Goal: Task Accomplishment & Management: Use online tool/utility

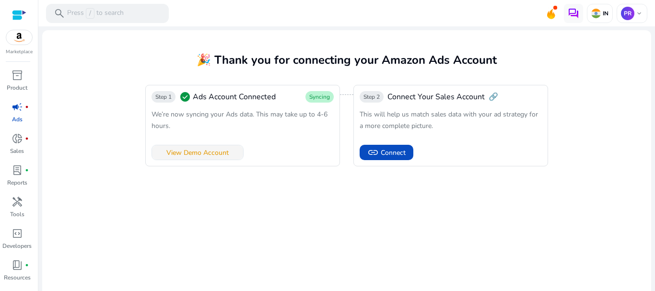
click at [226, 154] on span "View Demo Account" at bounding box center [197, 153] width 62 height 10
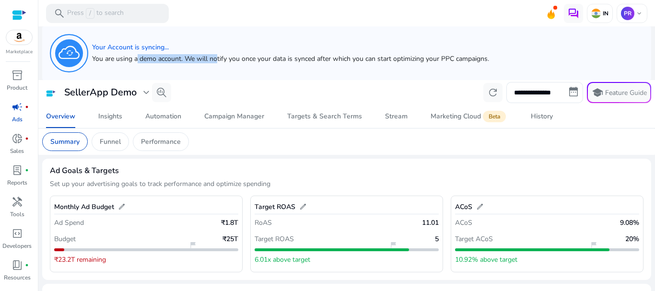
drag, startPoint x: 138, startPoint y: 58, endPoint x: 217, endPoint y: 61, distance: 79.2
click at [217, 61] on h5 "You are using a demo account. We will notify you once your data is synced after…" at bounding box center [290, 59] width 397 height 8
drag, startPoint x: 260, startPoint y: 59, endPoint x: 314, endPoint y: 58, distance: 54.2
click at [314, 58] on h5 "You are using a demo account. We will notify you once your data is synced after…" at bounding box center [290, 59] width 397 height 8
click at [190, 60] on h5 "You are using a demo account. We will notify you once your data is synced after…" at bounding box center [290, 59] width 397 height 8
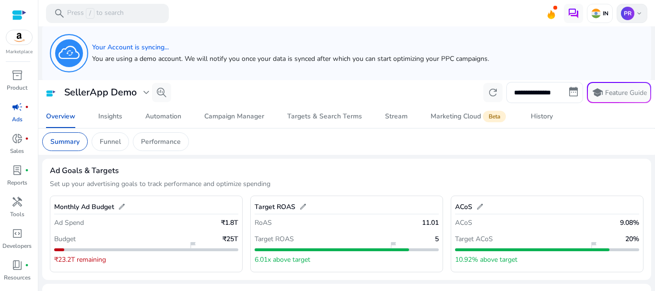
click at [637, 16] on span "keyboard_arrow_down" at bounding box center [640, 14] width 8 height 8
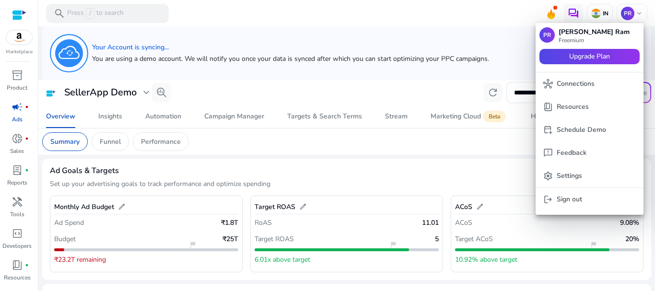
click at [314, 57] on div at bounding box center [327, 145] width 655 height 291
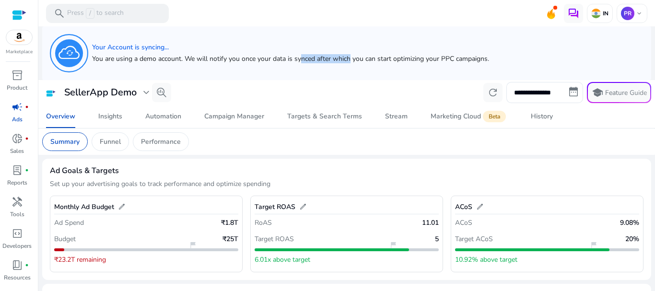
drag, startPoint x: 300, startPoint y: 59, endPoint x: 349, endPoint y: 61, distance: 49.5
click at [349, 61] on h5 "You are using a demo account. We will notify you once your data is synced after…" at bounding box center [290, 59] width 397 height 8
click at [242, 114] on div "Campaign Manager" at bounding box center [234, 116] width 60 height 7
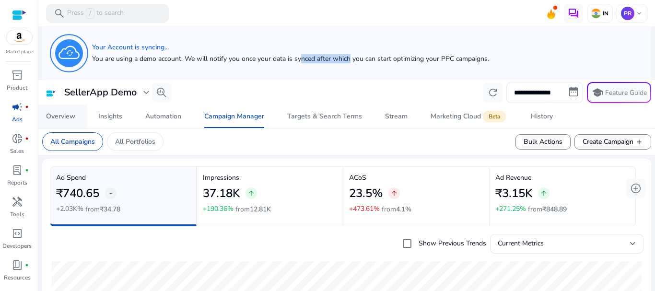
click at [74, 116] on div "Overview" at bounding box center [60, 116] width 29 height 7
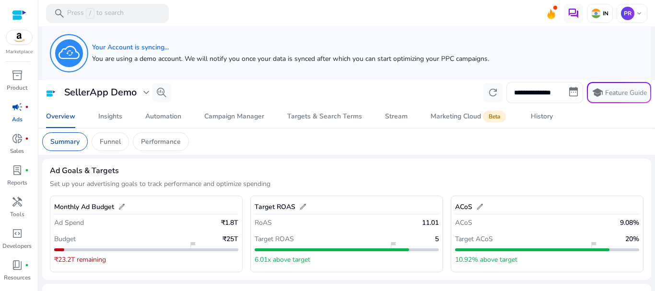
click at [237, 59] on h5 "You are using a demo account. We will notify you once your data is synced after…" at bounding box center [290, 59] width 397 height 8
click at [236, 59] on h5 "You are using a demo account. We will notify you once your data is synced after…" at bounding box center [290, 59] width 397 height 8
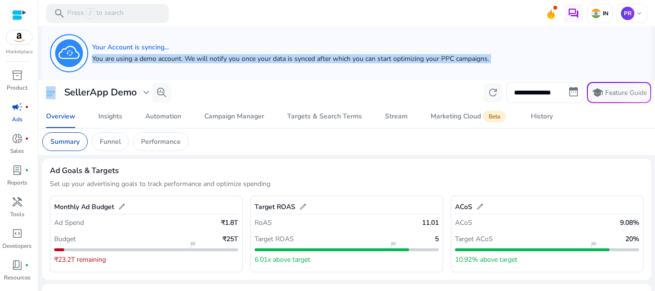
click at [236, 59] on h5 "You are using a demo account. We will notify you once your data is synced after…" at bounding box center [290, 59] width 397 height 8
click at [346, 57] on h5 "You are using a demo account. We will notify you once your data is synced after…" at bounding box center [290, 59] width 397 height 8
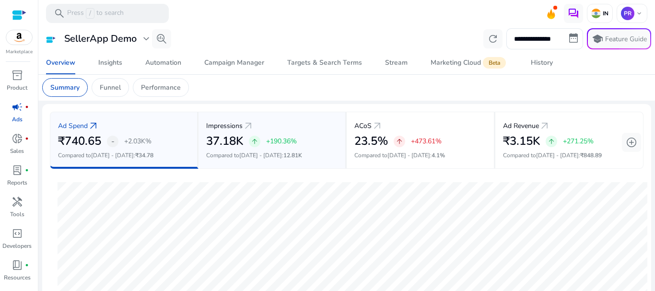
scroll to position [435, 0]
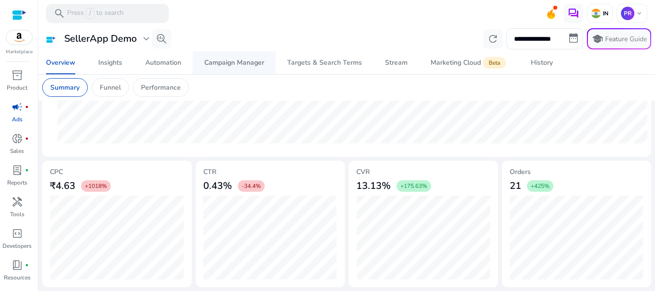
click at [245, 65] on div "Campaign Manager" at bounding box center [234, 62] width 60 height 7
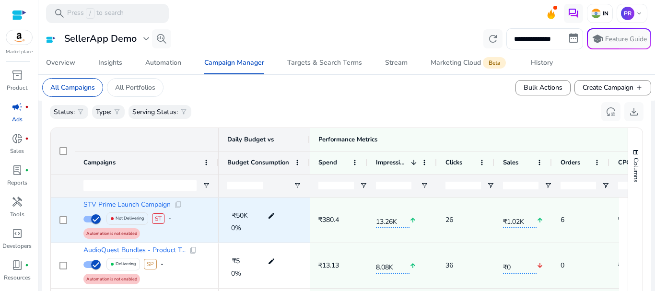
scroll to position [358, 0]
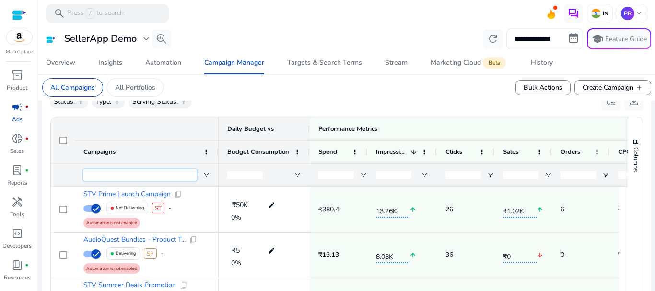
click at [153, 172] on input "Campaigns Filter Input" at bounding box center [139, 175] width 113 height 12
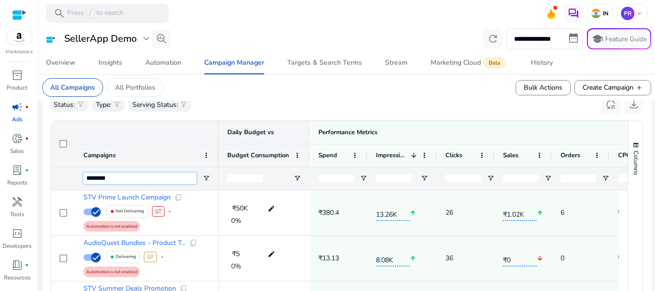
type input "********"
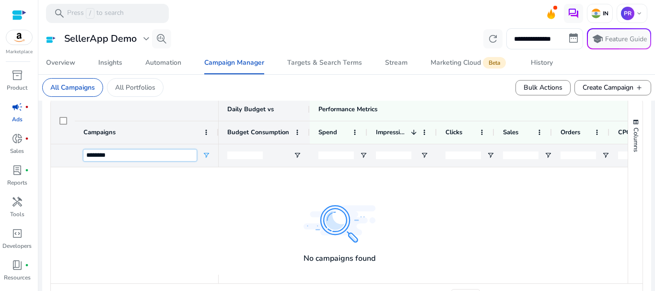
scroll to position [159, 0]
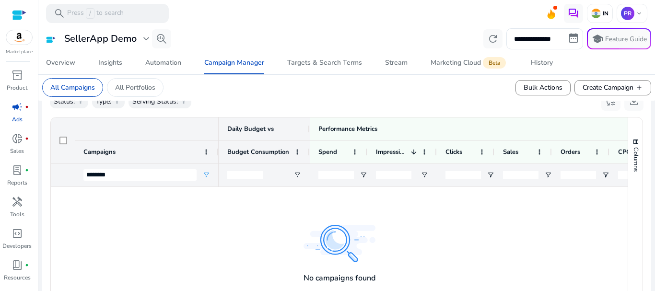
click at [249, 175] on input "number" at bounding box center [244, 175] width 35 height 8
type input "****"
click at [328, 175] on input "number" at bounding box center [335, 175] width 35 height 8
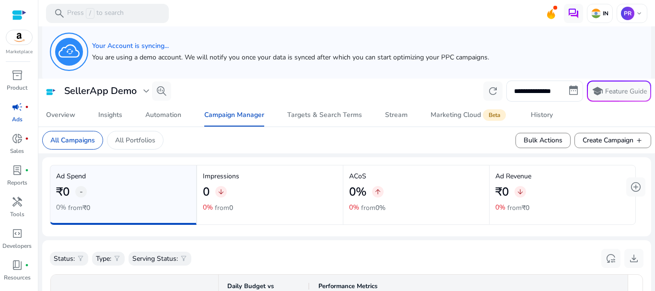
scroll to position [0, 0]
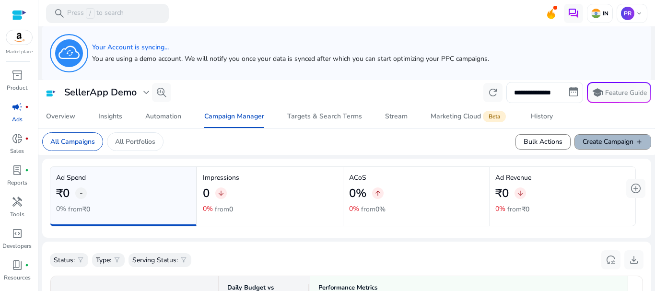
click at [599, 139] on span "Create Campaign add" at bounding box center [613, 142] width 60 height 10
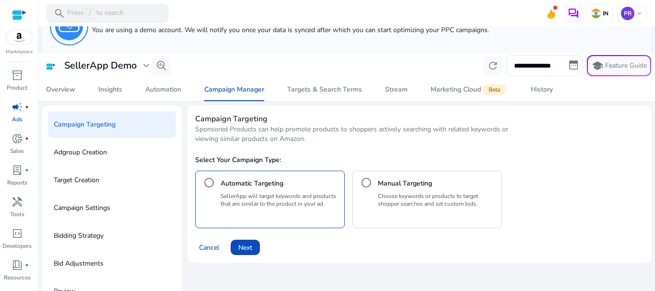
scroll to position [47, 0]
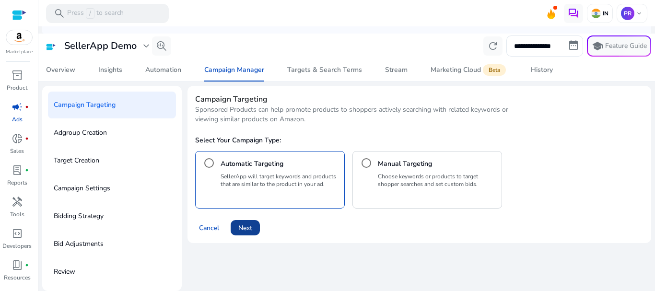
click at [246, 224] on span "Next" at bounding box center [245, 228] width 14 height 10
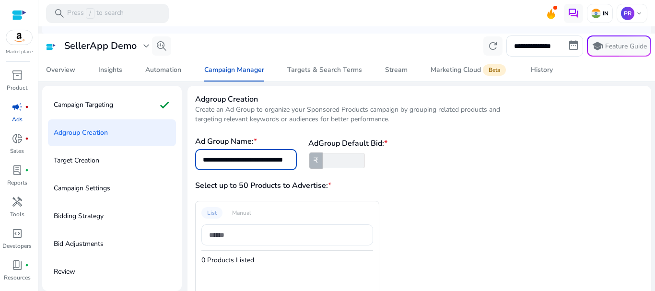
click at [223, 160] on input "**********" at bounding box center [246, 159] width 86 height 11
click at [223, 157] on input "**********" at bounding box center [246, 159] width 86 height 11
drag, startPoint x: 223, startPoint y: 157, endPoint x: 163, endPoint y: 154, distance: 60.1
click at [163, 154] on div "**********" at bounding box center [346, 231] width 609 height 291
type input "**********"
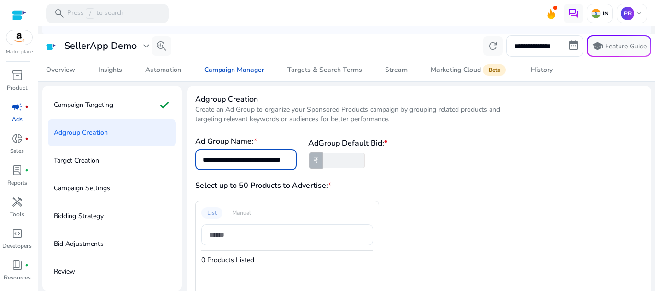
click at [333, 160] on input "*" at bounding box center [343, 160] width 44 height 15
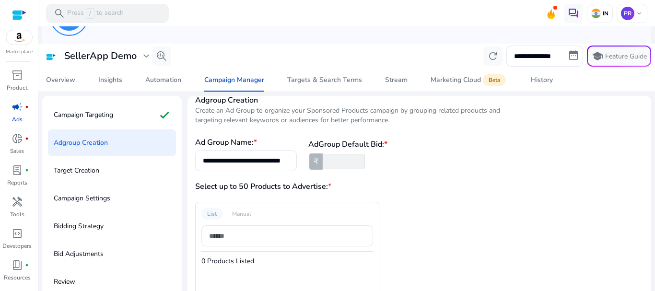
scroll to position [0, 0]
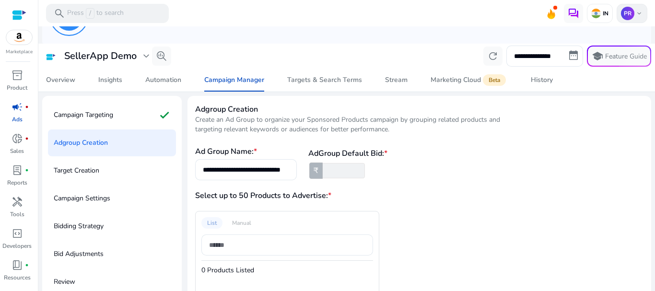
click at [636, 15] on span "keyboard_arrow_down" at bounding box center [640, 14] width 8 height 8
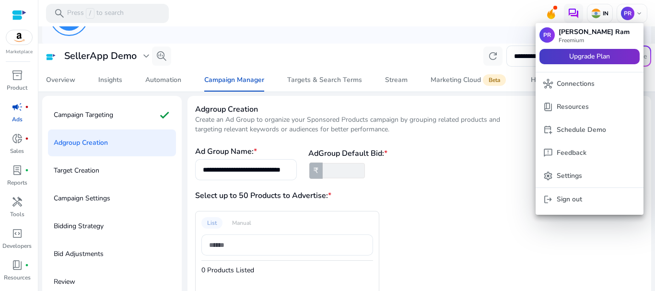
click at [597, 56] on span "Upgrade Plan" at bounding box center [589, 56] width 41 height 11
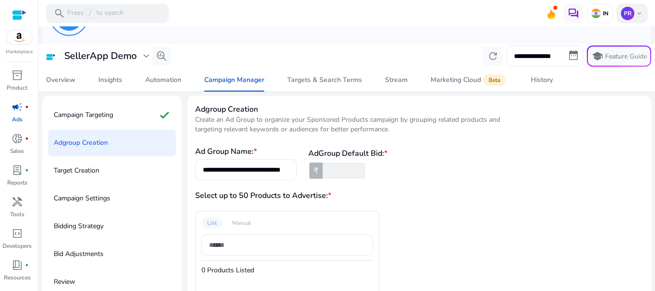
click at [637, 14] on span "keyboard_arrow_down" at bounding box center [640, 14] width 8 height 8
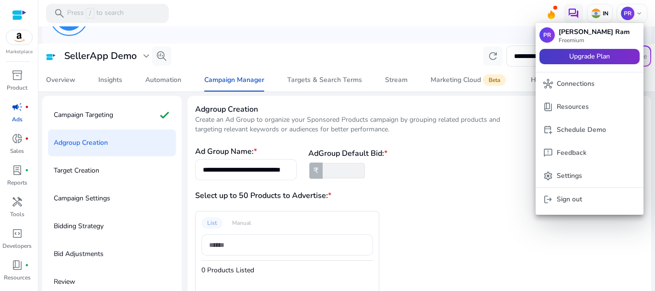
click at [604, 57] on span "Upgrade Plan" at bounding box center [589, 56] width 41 height 11
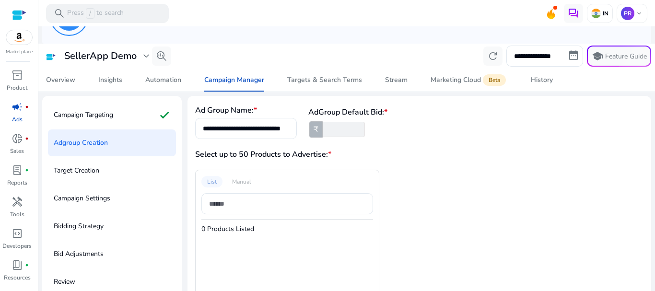
scroll to position [89, 0]
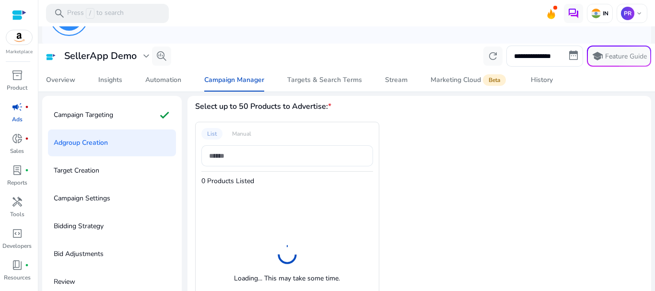
click at [451, 167] on div "List Manual 0 Products Listed Loading... This may take some time." at bounding box center [379, 233] width 368 height 223
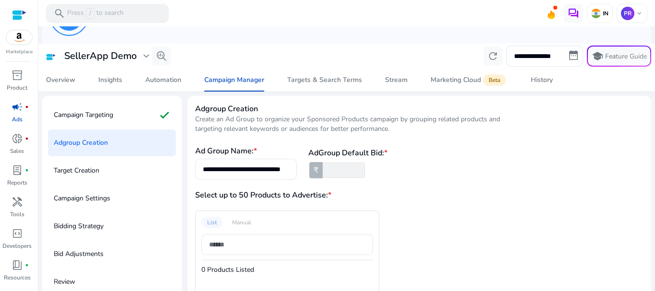
scroll to position [0, 0]
drag, startPoint x: 335, startPoint y: 171, endPoint x: 323, endPoint y: 170, distance: 12.0
click at [323, 170] on input "*" at bounding box center [343, 170] width 44 height 15
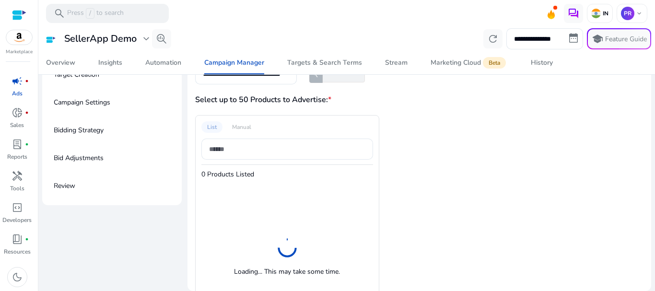
click at [296, 99] on h3 "Select up to 50 Products to Advertise: *" at bounding box center [307, 100] width 224 height 12
click at [104, 105] on p "Campaign Settings" at bounding box center [82, 102] width 57 height 15
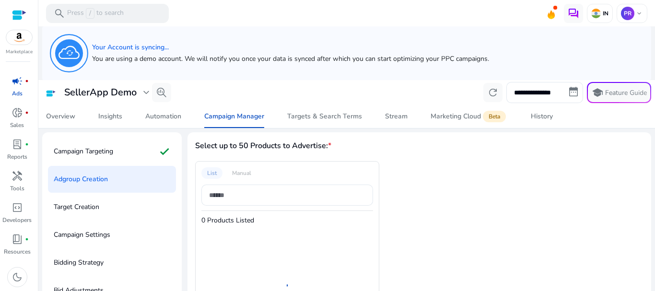
scroll to position [89, 0]
